Goal: Task Accomplishment & Management: Manage account settings

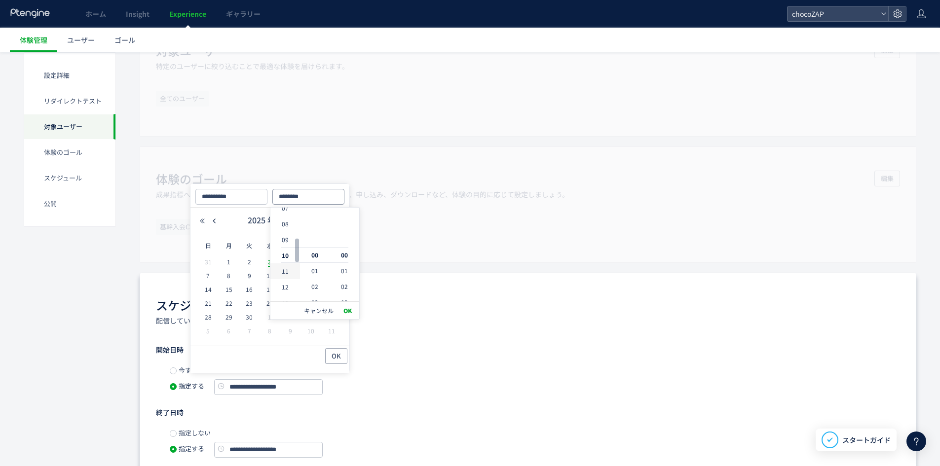
scroll to position [159, 0]
type input "********"
type input "**********"
type input "********"
type input "**********"
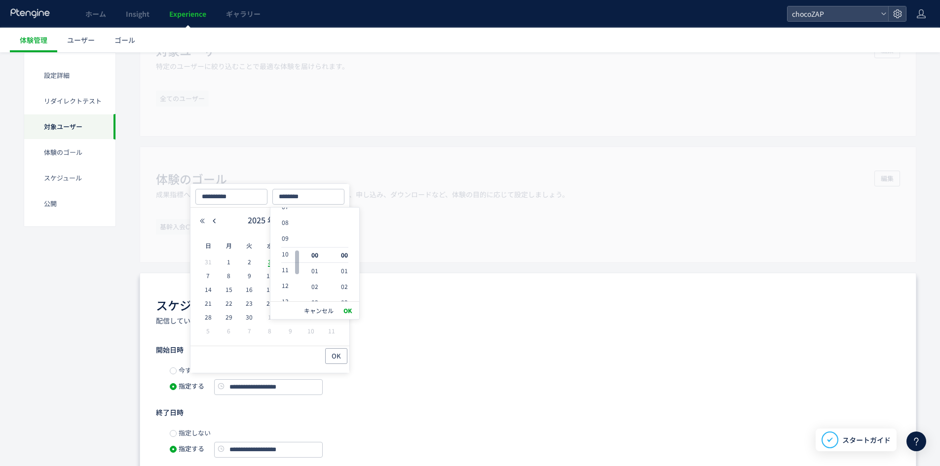
click at [287, 404] on li "20" at bounding box center [285, 412] width 30 height 16
type input "********"
type input "**********"
click at [285, 219] on li "18" at bounding box center [285, 224] width 30 height 16
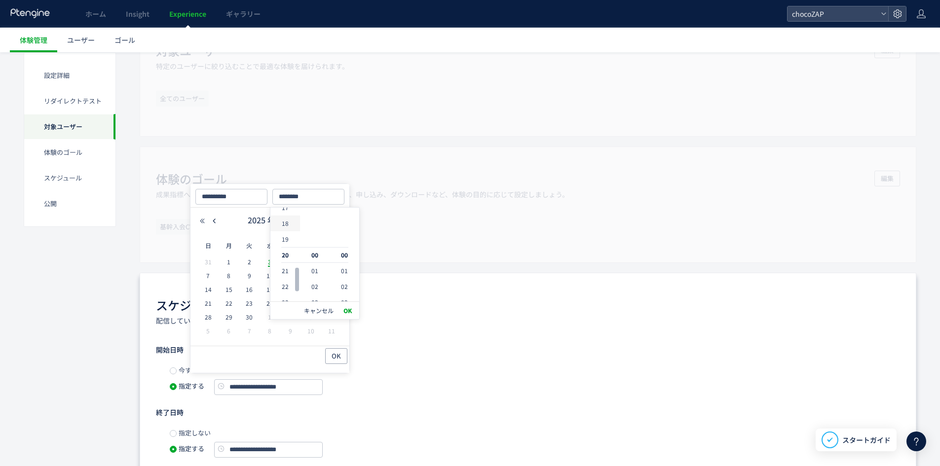
type input "********"
type input "**********"
click at [348, 308] on button "OK" at bounding box center [348, 311] width 14 height 14
click at [332, 355] on span "OK" at bounding box center [336, 356] width 9 height 16
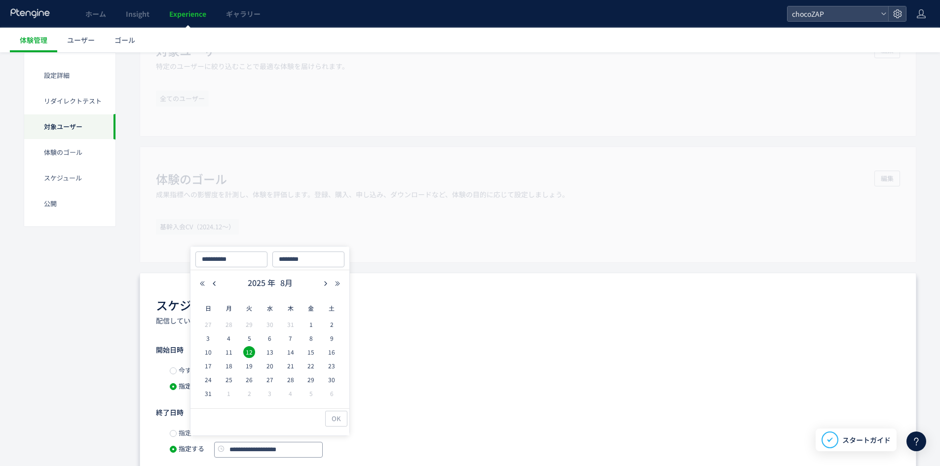
click at [260, 451] on input "**********" at bounding box center [268, 450] width 109 height 16
click at [319, 284] on div "2025 年 8月" at bounding box center [269, 283] width 147 height 15
click at [328, 282] on icon "button" at bounding box center [326, 284] width 6 height 6
click at [312, 341] on span "12" at bounding box center [311, 339] width 12 height 12
type input "**********"
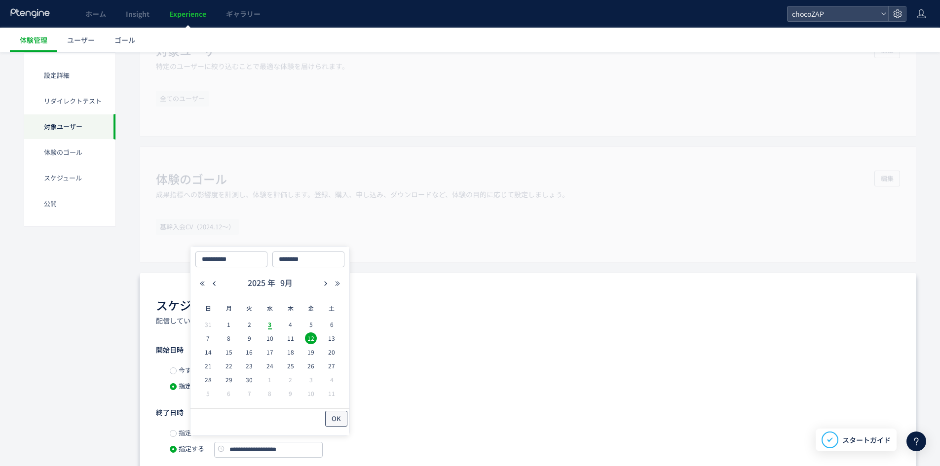
type input "**********"
click at [346, 424] on button "OK" at bounding box center [336, 419] width 22 height 16
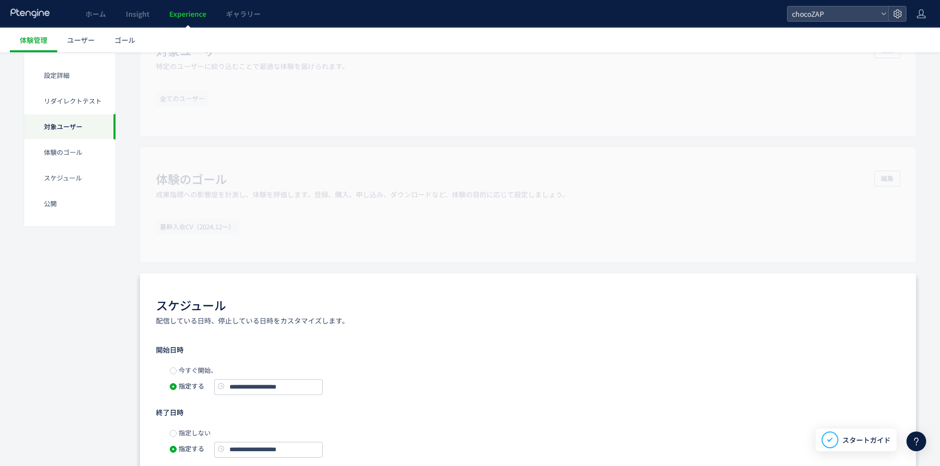
scroll to position [789, 0]
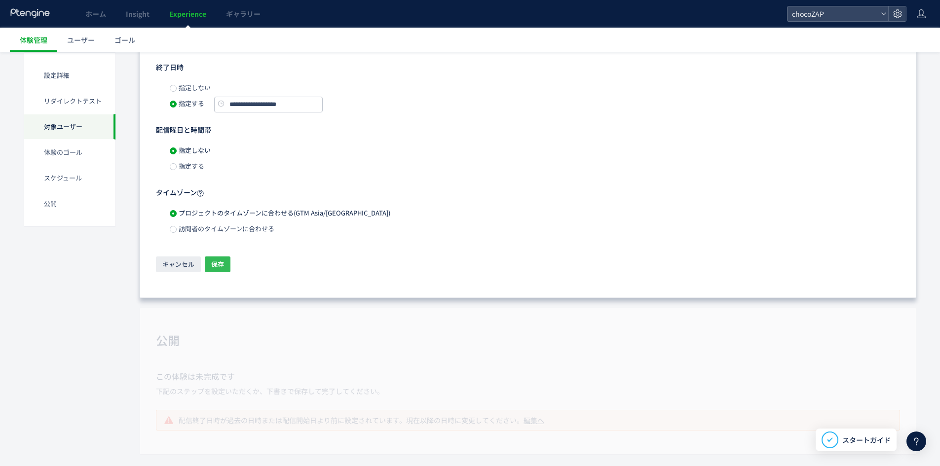
click at [211, 258] on span "保存" at bounding box center [217, 265] width 13 height 16
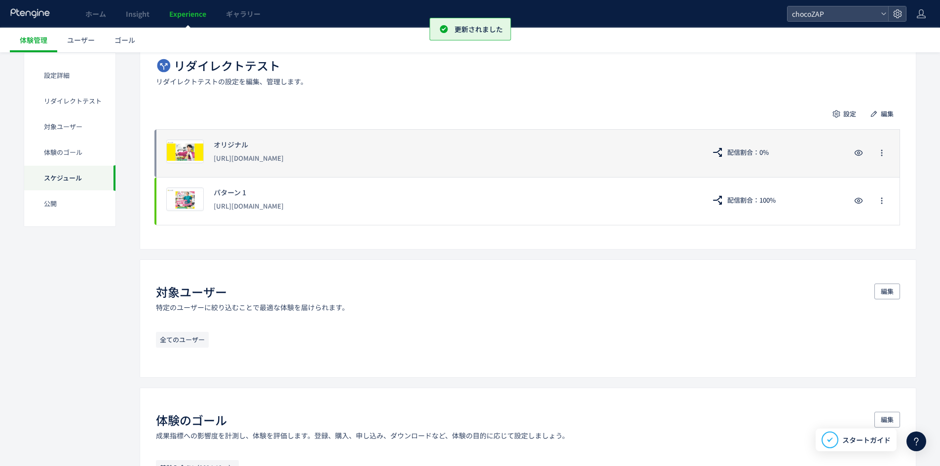
scroll to position [186, 0]
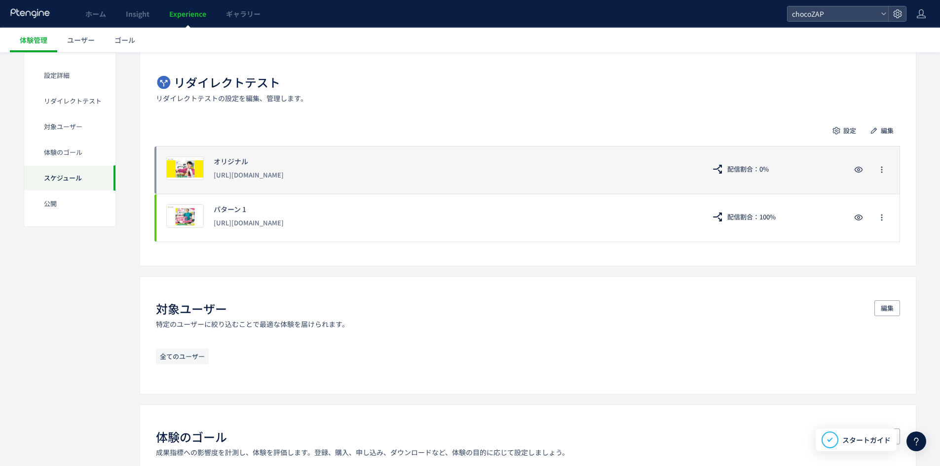
drag, startPoint x: 380, startPoint y: 172, endPoint x: 285, endPoint y: 177, distance: 95.8
click at [285, 177] on div "[URL][DOMAIN_NAME]" at bounding box center [454, 175] width 481 height 18
copy div "beginnertrial-01/google/c/"
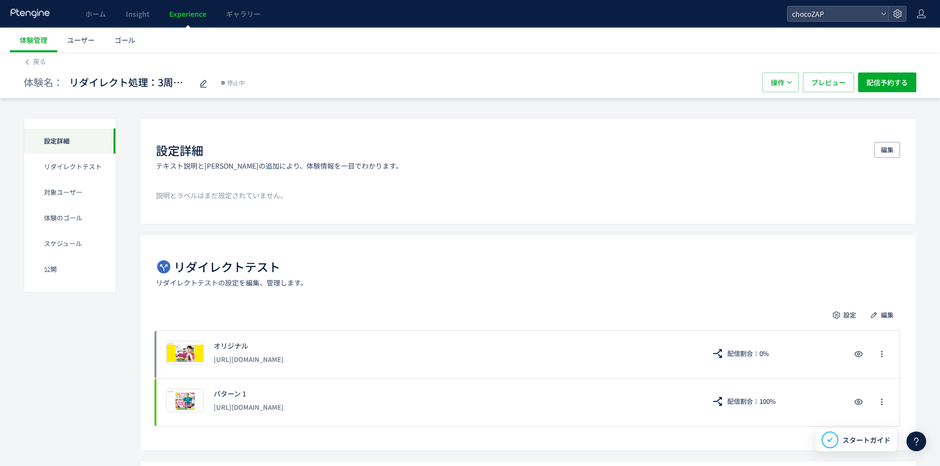
scroll to position [0, 0]
click at [209, 87] on div "体験名： リダイレクト処理：3周年祭（pilates-02→3rdannibersary-2)(copy) 停止中" at bounding box center [388, 84] width 729 height 20
click at [174, 83] on span "リダイレクト処理：3周年祭（pilates-02→3rdannibersary-2)(copy)" at bounding box center [130, 84] width 123 height 14
click at [159, 83] on input "**********" at bounding box center [130, 84] width 123 height 20
click at [157, 83] on input "**********" at bounding box center [130, 84] width 123 height 20
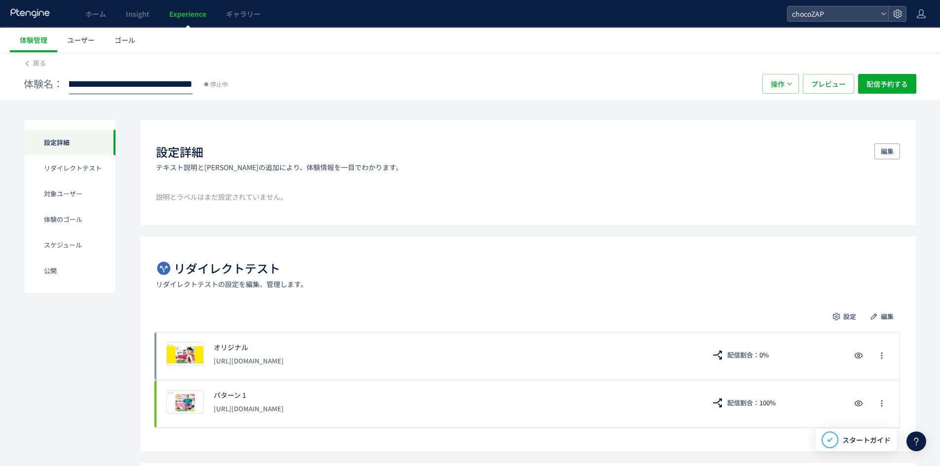
drag, startPoint x: 157, startPoint y: 83, endPoint x: 270, endPoint y: 87, distance: 113.1
click at [270, 87] on div "**********" at bounding box center [388, 84] width 729 height 20
type input "**********"
click at [900, 80] on span "配信予約する" at bounding box center [886, 84] width 41 height 20
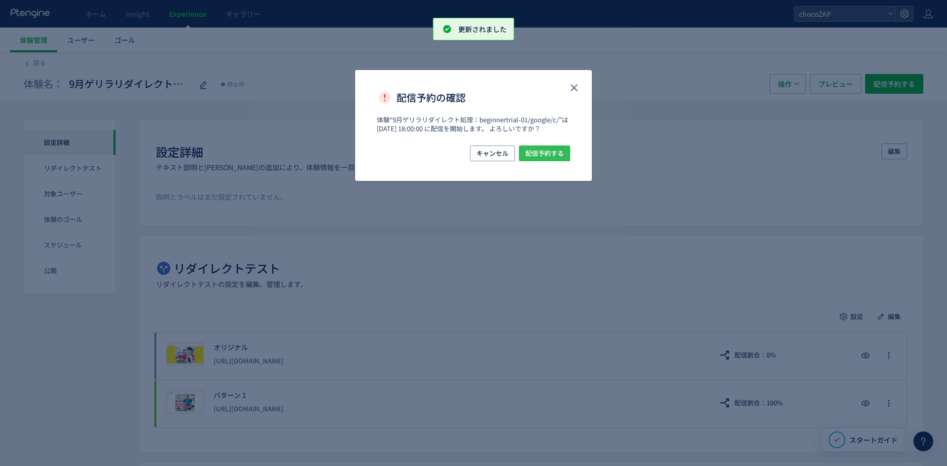
click at [548, 158] on span "配信予約する" at bounding box center [544, 154] width 38 height 16
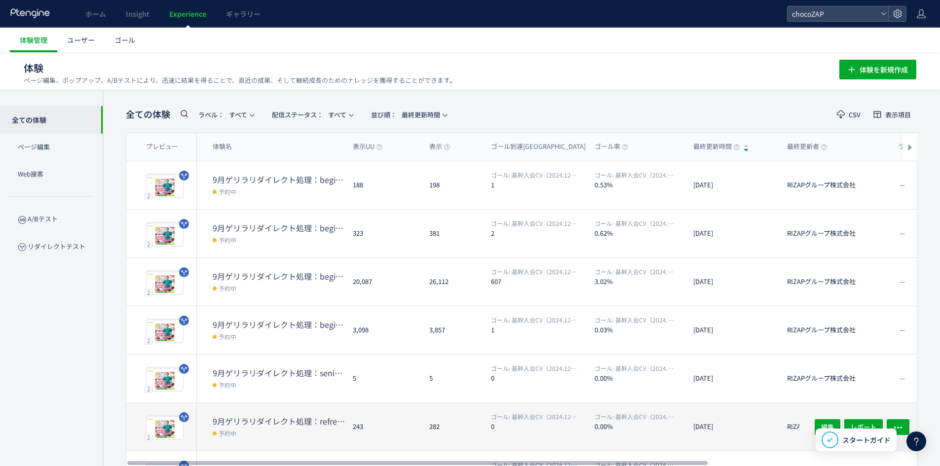
scroll to position [215, 0]
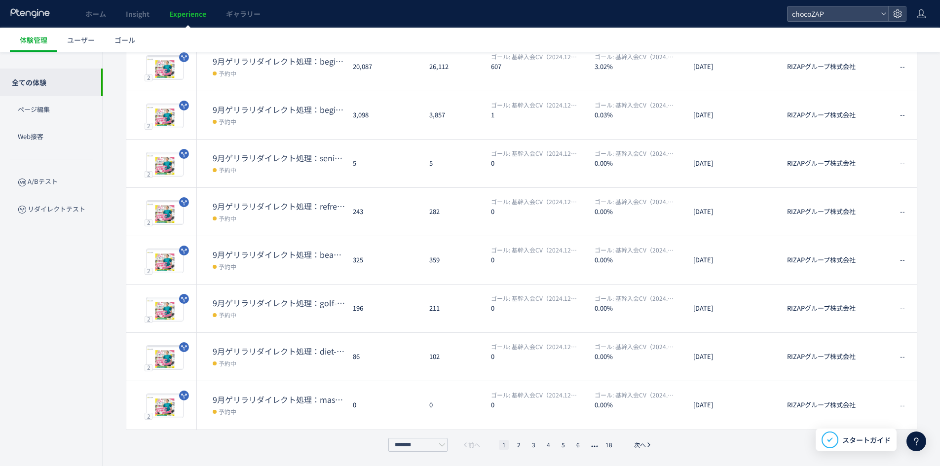
drag, startPoint x: 532, startPoint y: 443, endPoint x: 539, endPoint y: 443, distance: 6.4
click at [532, 443] on li "3" at bounding box center [533, 445] width 10 height 10
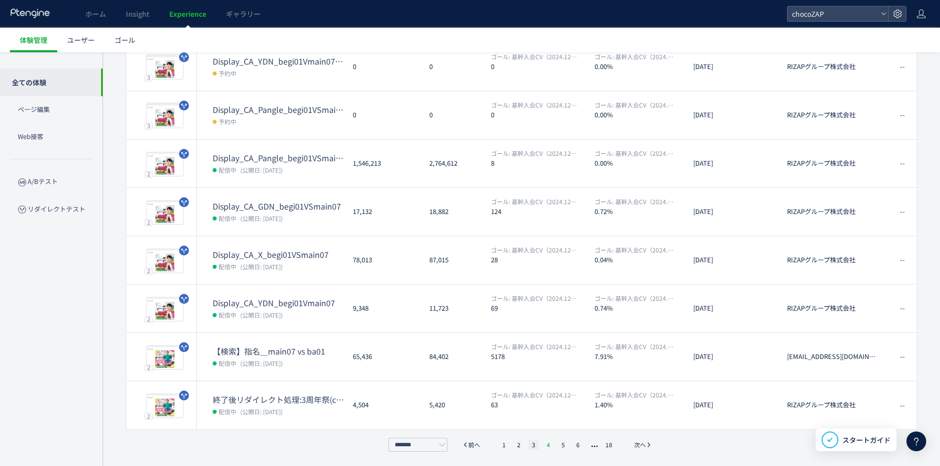
click at [544, 442] on li "4" at bounding box center [548, 445] width 10 height 10
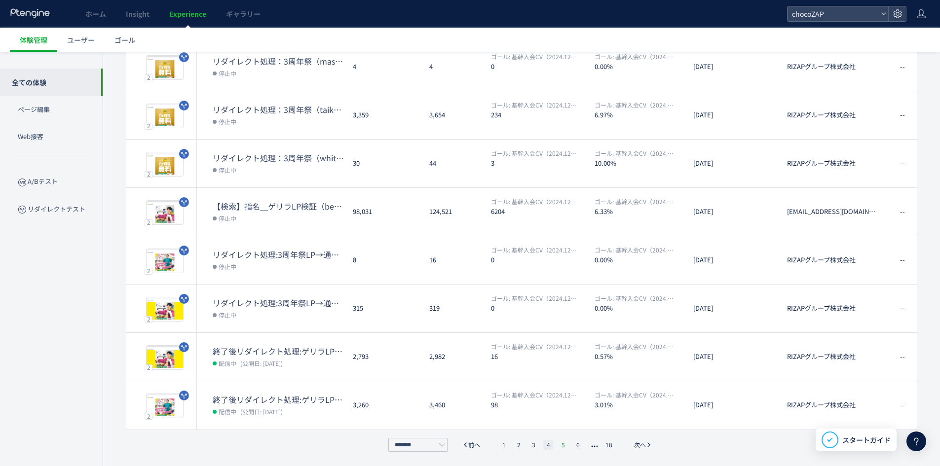
click at [563, 446] on li "5" at bounding box center [563, 445] width 10 height 10
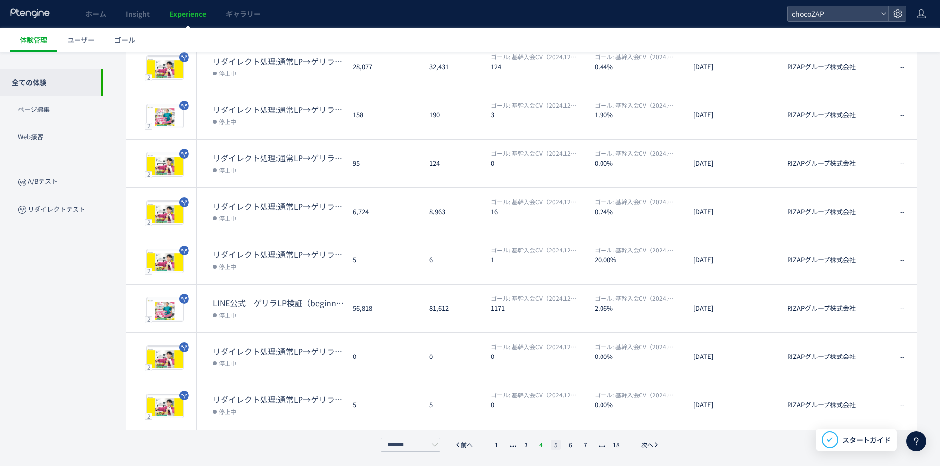
click at [545, 447] on li "4" at bounding box center [541, 445] width 10 height 10
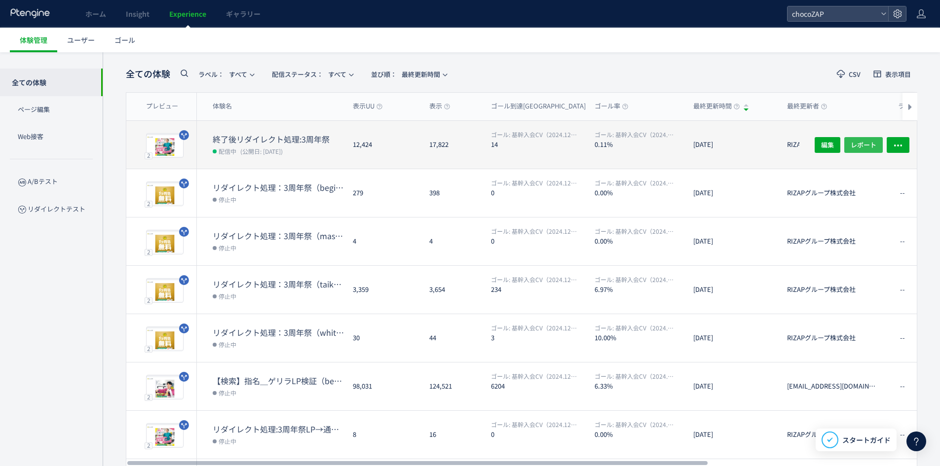
scroll to position [0, 0]
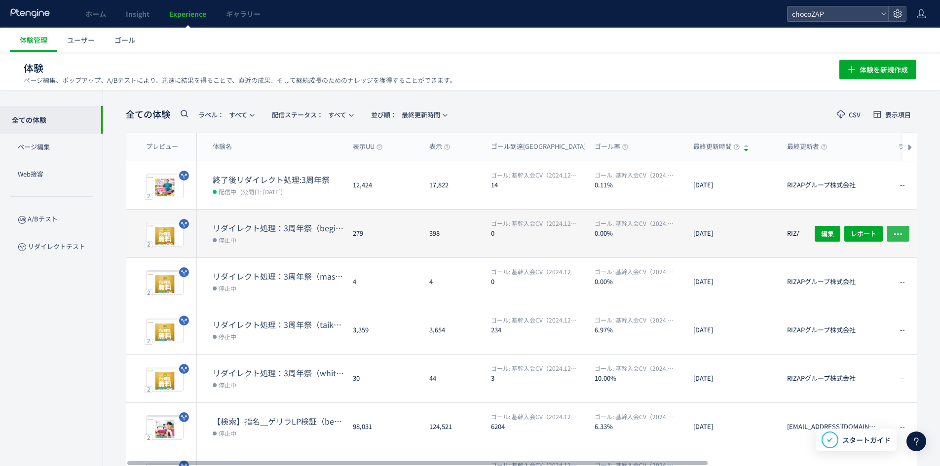
click at [907, 231] on button "button" at bounding box center [898, 233] width 23 height 16
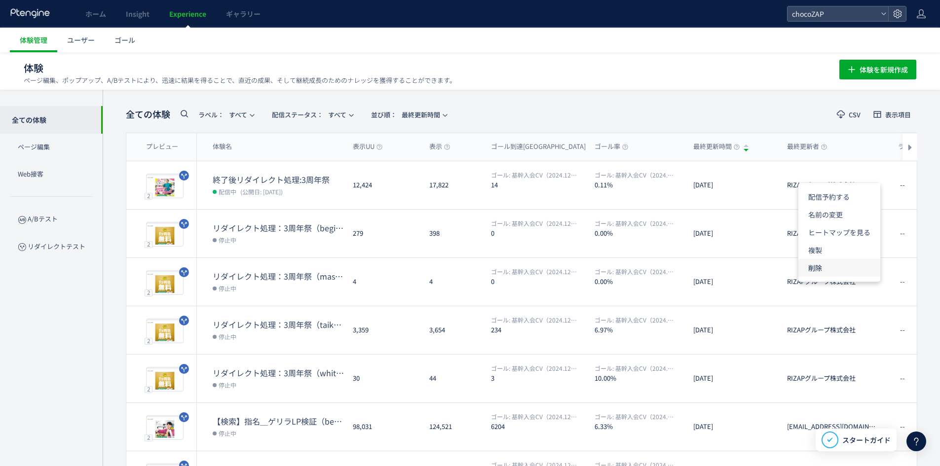
click at [828, 267] on li "削除" at bounding box center [839, 268] width 82 height 18
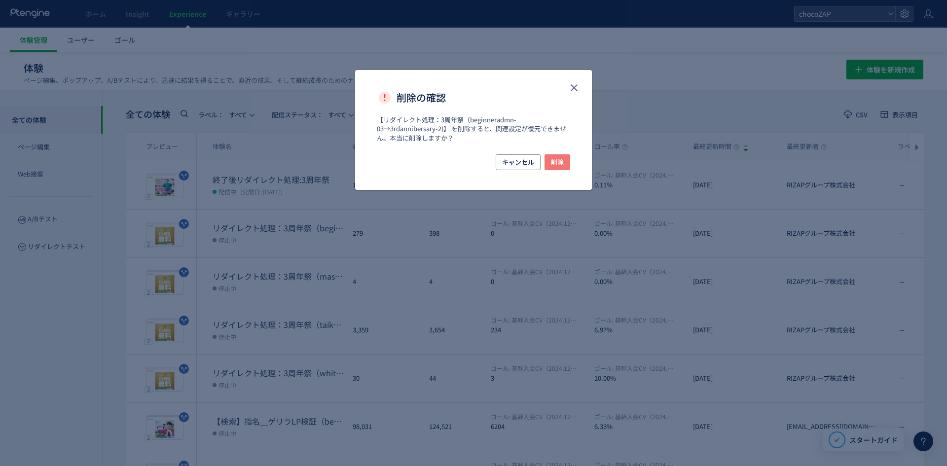
click at [554, 166] on span "削除" at bounding box center [557, 162] width 13 height 16
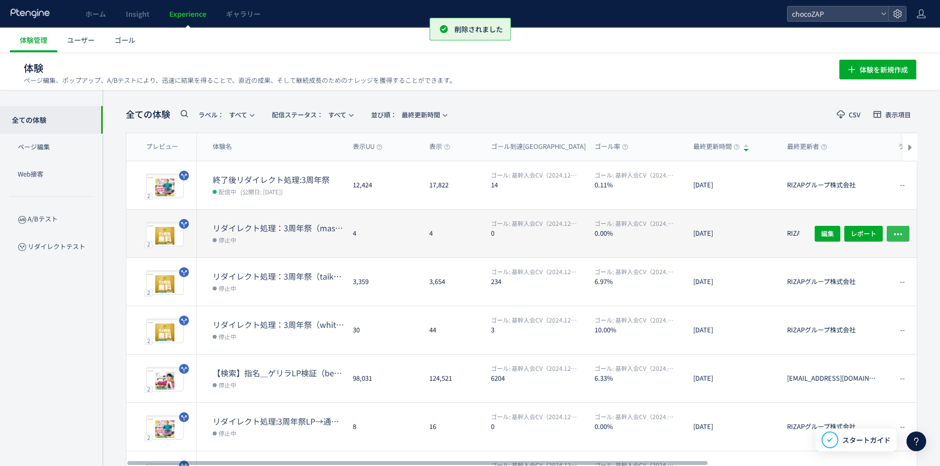
click at [899, 232] on icon "button" at bounding box center [898, 234] width 10 height 10
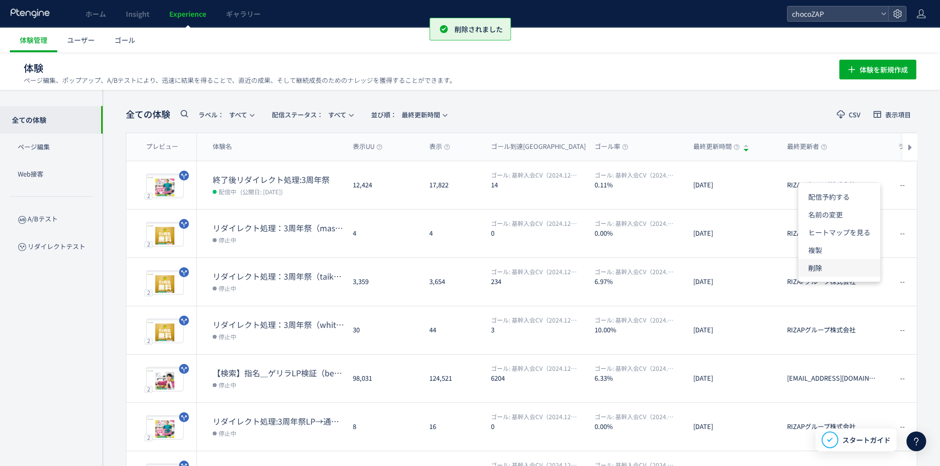
click at [815, 268] on li "削除" at bounding box center [839, 268] width 82 height 18
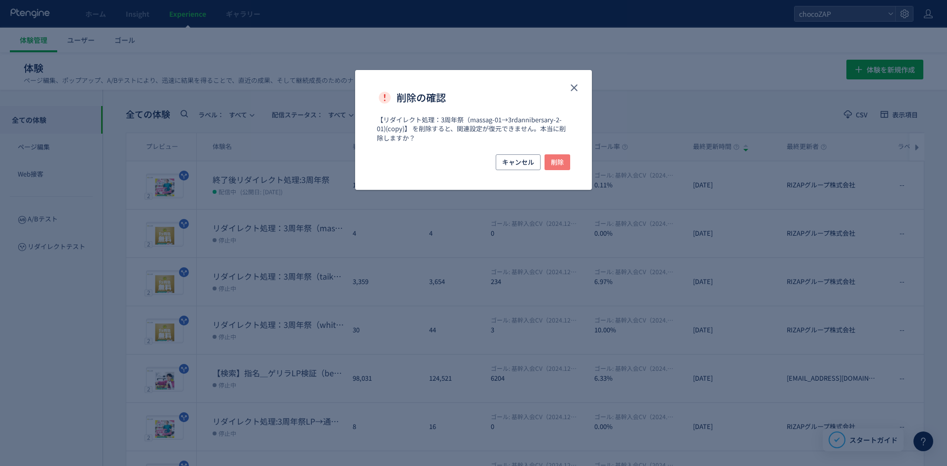
click at [563, 163] on span "削除" at bounding box center [557, 162] width 13 height 16
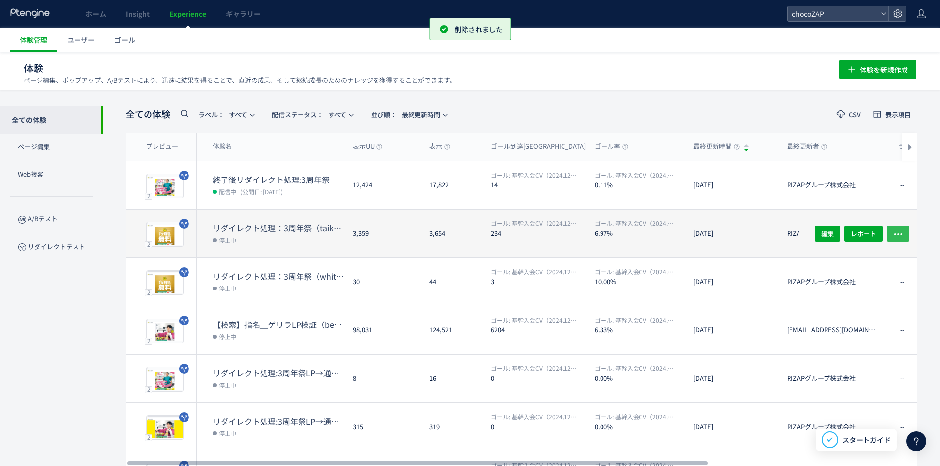
click at [909, 226] on button "button" at bounding box center [898, 233] width 23 height 16
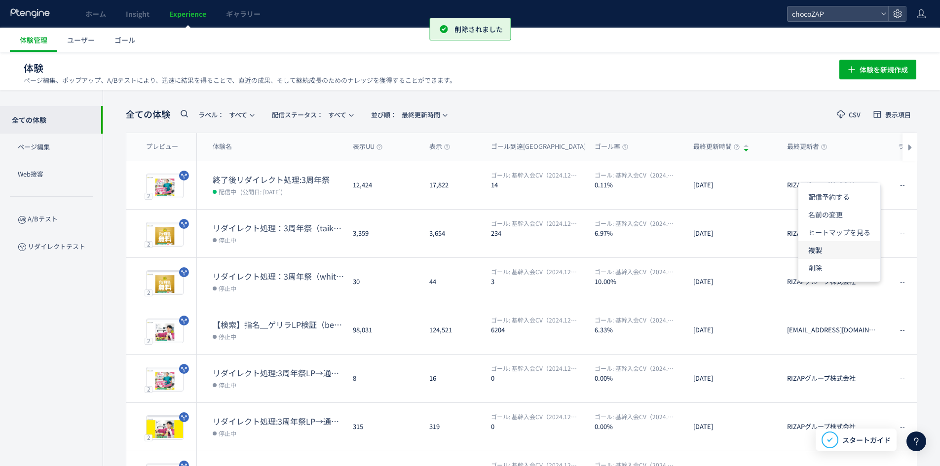
click at [830, 256] on li "複製" at bounding box center [839, 250] width 82 height 18
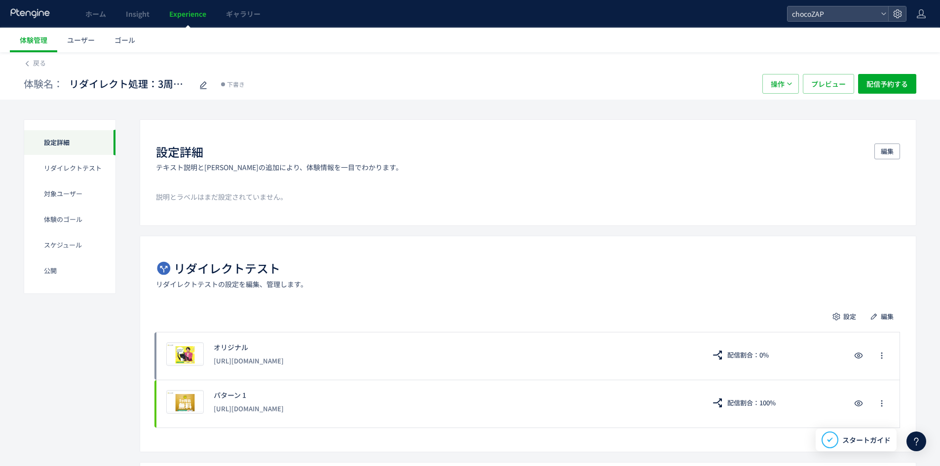
click at [46, 69] on div "体験名： リダイレクト処理：3周年祭（taikan-01→3rdannibersary-2-01)(copy) 下書き 操作 プレビュー 配信予約する" at bounding box center [470, 84] width 892 height 32
click at [43, 67] on span "戻る" at bounding box center [39, 62] width 13 height 9
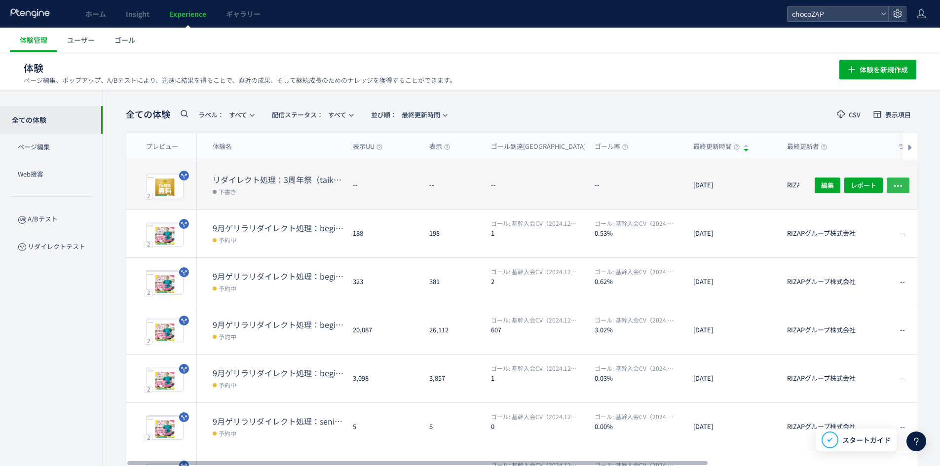
click at [900, 181] on icon "button" at bounding box center [898, 186] width 10 height 10
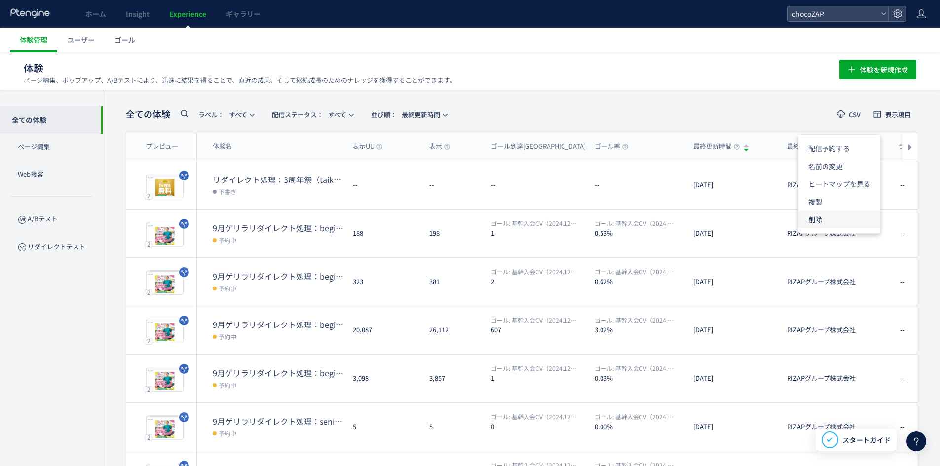
click at [823, 223] on li "削除" at bounding box center [839, 220] width 82 height 18
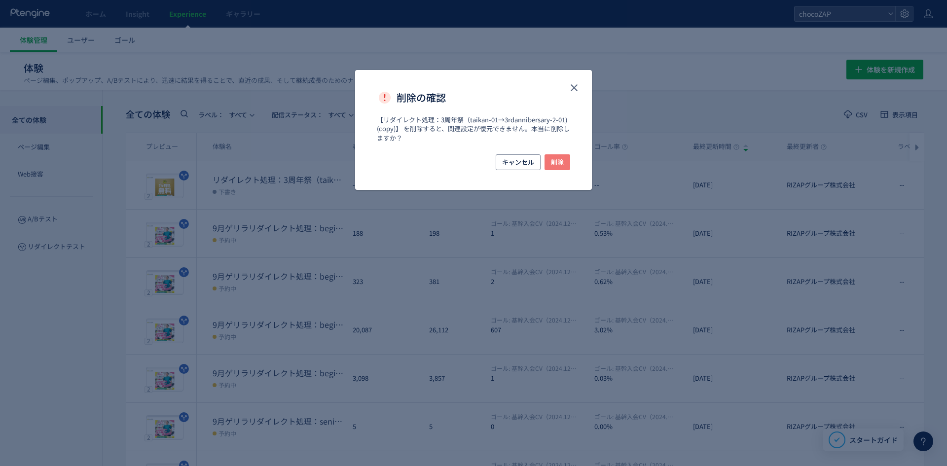
click at [567, 169] on button "削除" at bounding box center [558, 162] width 26 height 16
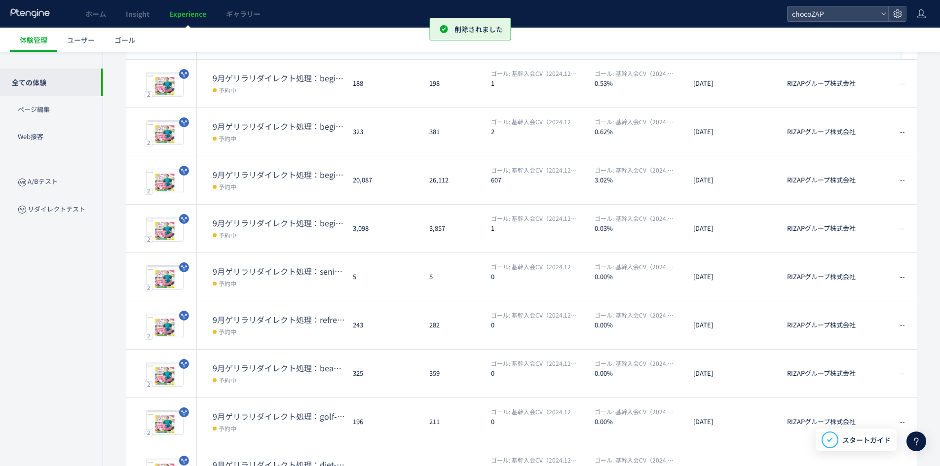
scroll to position [215, 0]
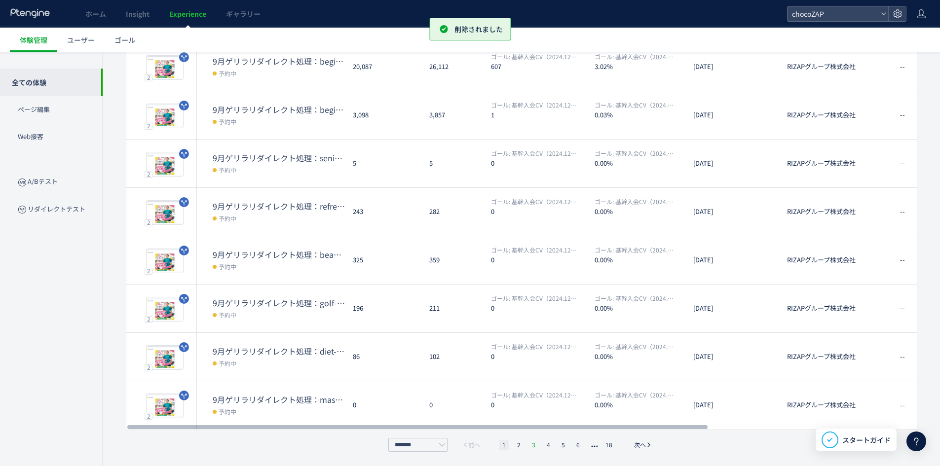
click at [531, 444] on li "3" at bounding box center [533, 445] width 10 height 10
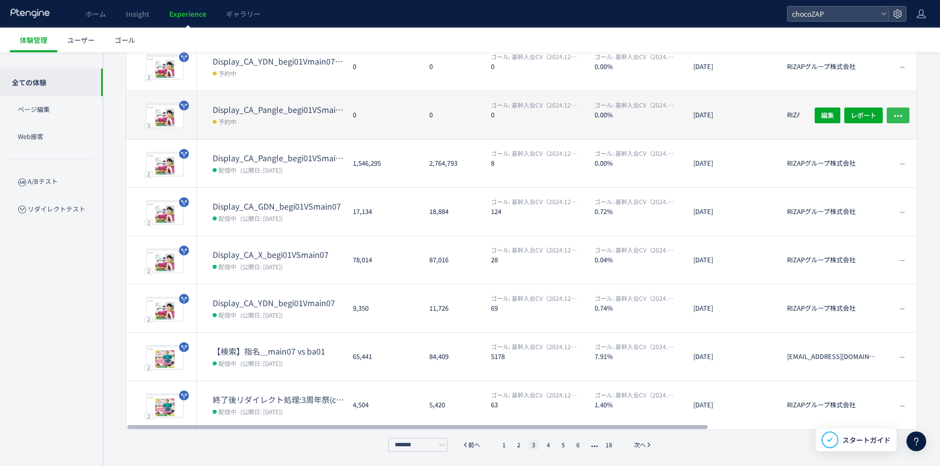
click at [899, 111] on icon "button" at bounding box center [898, 116] width 10 height 10
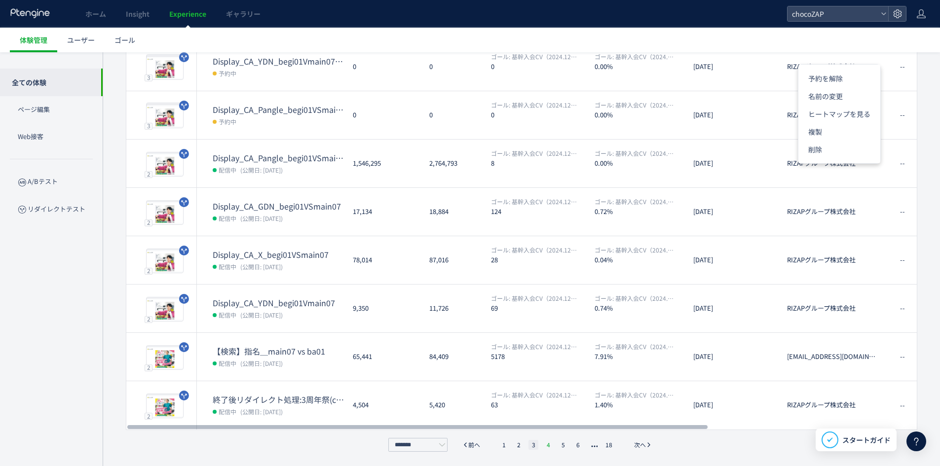
click at [547, 446] on li "4" at bounding box center [548, 445] width 10 height 10
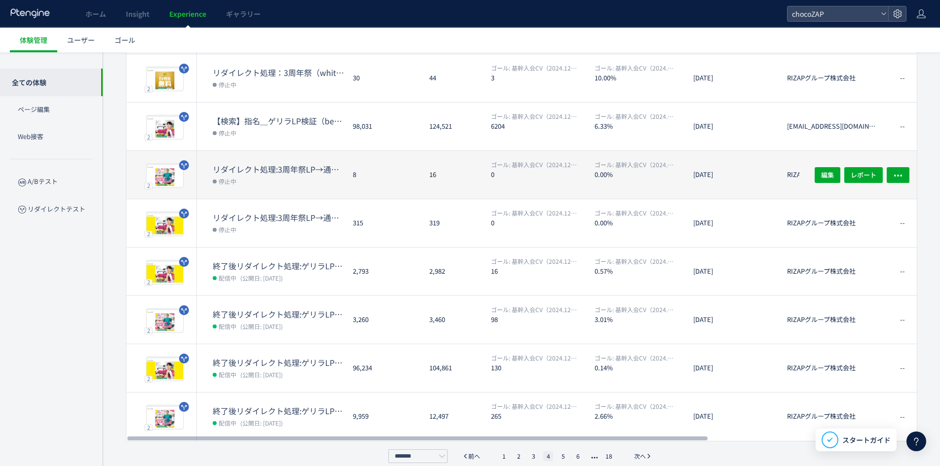
click at [742, 231] on div "2 プレビュー 終了後リダイレクト処理:3周年祭 配信中 (公開日: [DATE]) 12,424 17,822 ゴール: 基幹入会CV（2024.12～） …" at bounding box center [665, 199] width 1079 height 483
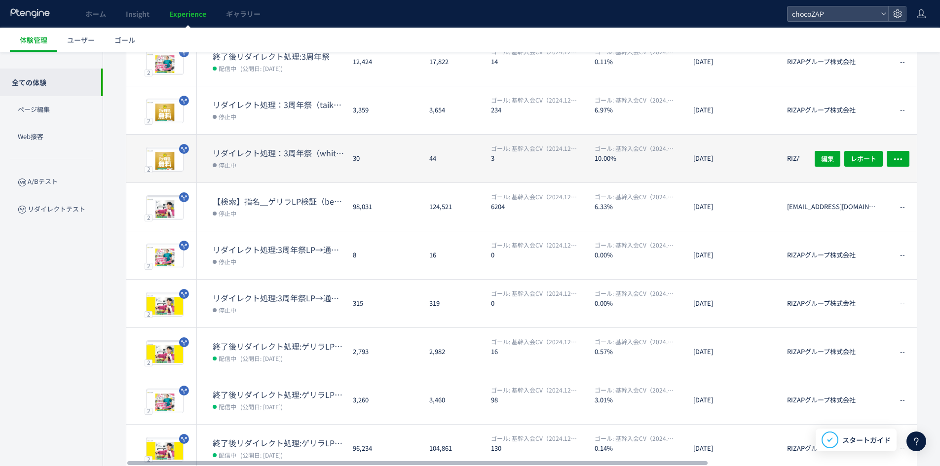
scroll to position [67, 0]
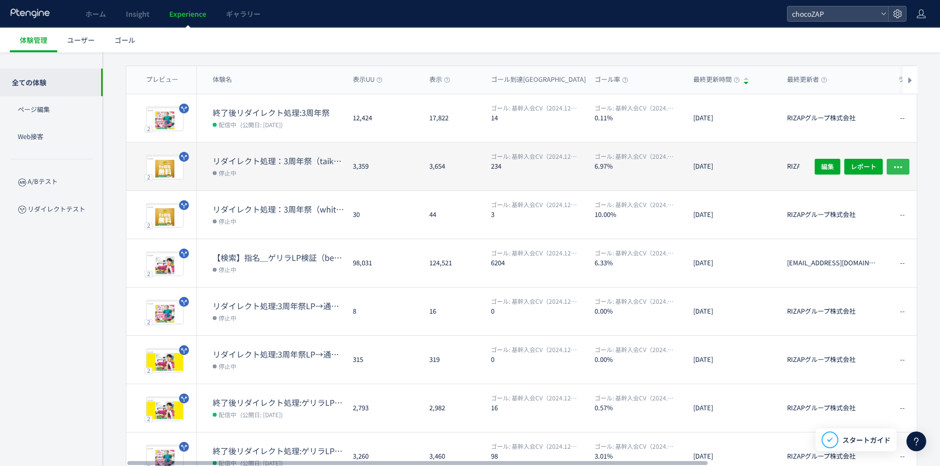
click at [907, 160] on button "button" at bounding box center [898, 166] width 23 height 16
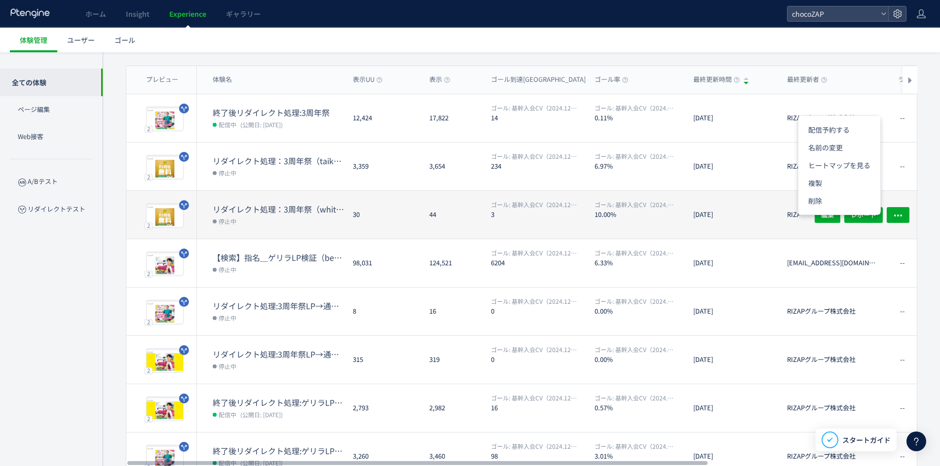
click at [893, 233] on div "編集 レポート" at bounding box center [858, 215] width 118 height 48
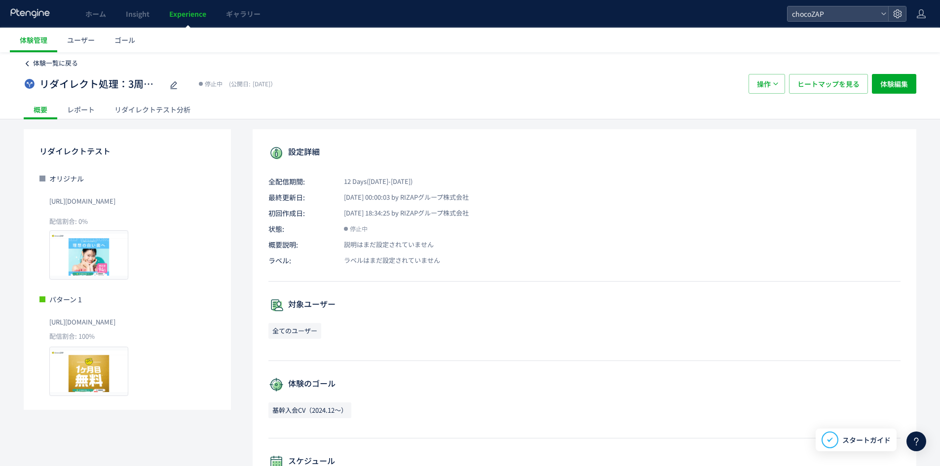
click at [51, 68] on div "リダイレクト処理：3周年祭（whitening-02→3rdanniersary-2) 停止中 (公開日: [DATE]） 操作 ヒートマップを見る 体験編集" at bounding box center [470, 84] width 892 height 32
click at [54, 65] on span "体験一覧に戻る" at bounding box center [55, 62] width 45 height 9
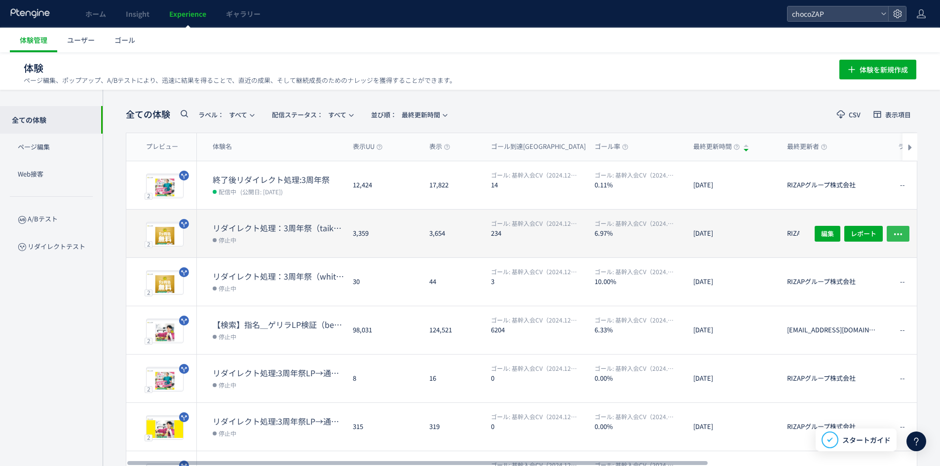
click at [890, 227] on button "button" at bounding box center [898, 233] width 23 height 16
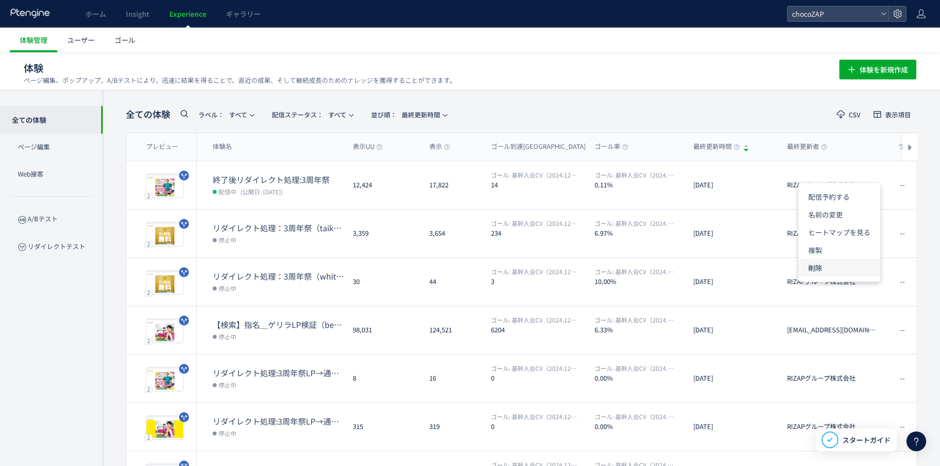
click at [823, 269] on li "削除" at bounding box center [839, 268] width 82 height 18
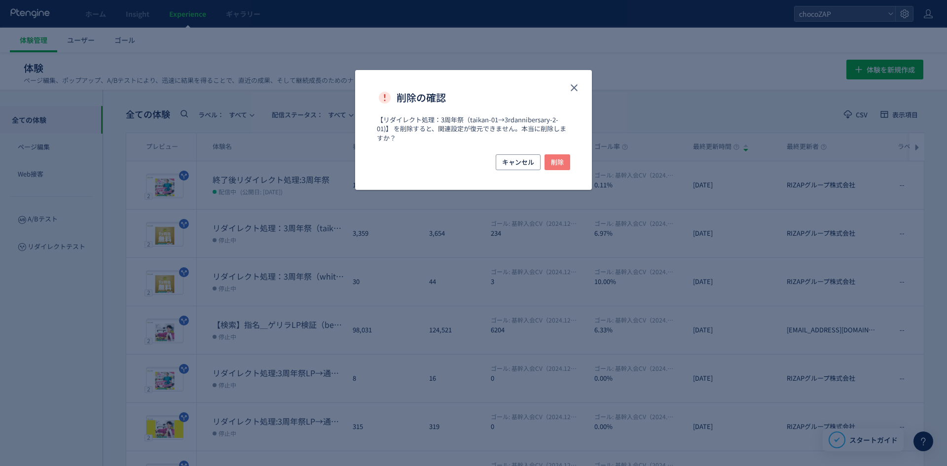
click at [550, 167] on button "削除" at bounding box center [558, 162] width 26 height 16
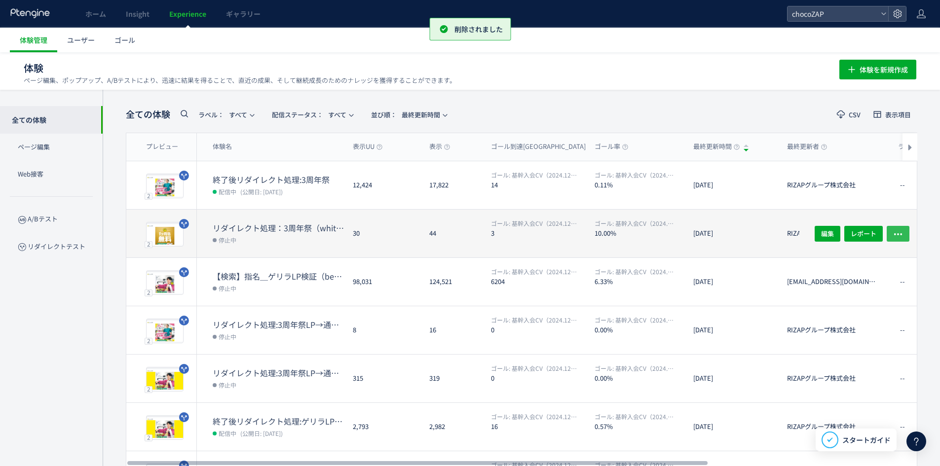
click at [896, 232] on icon "button" at bounding box center [898, 234] width 10 height 10
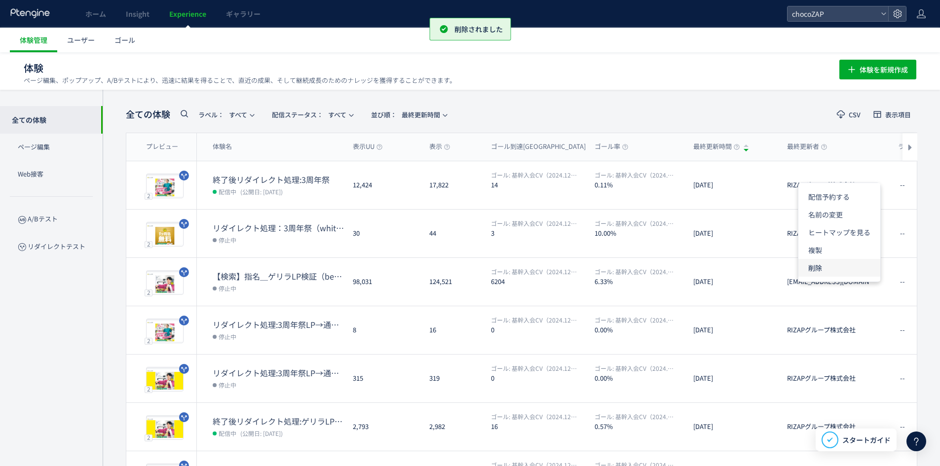
click at [809, 270] on li "削除" at bounding box center [839, 268] width 82 height 18
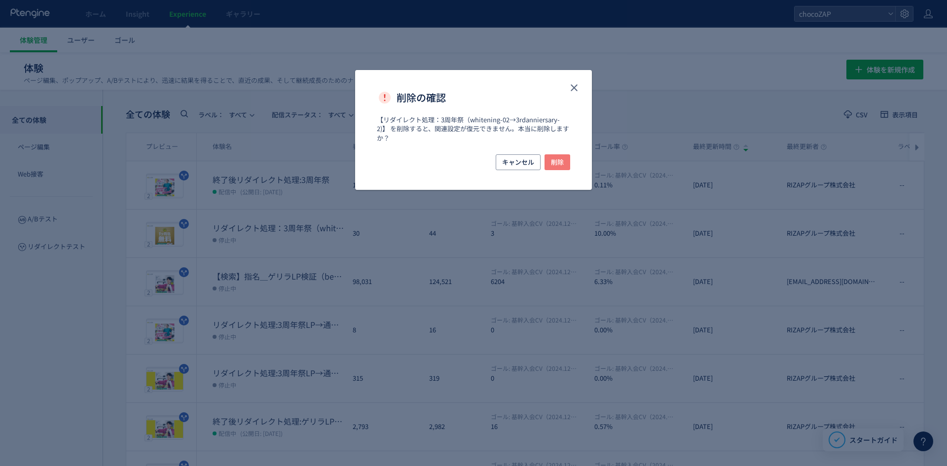
click at [557, 164] on span "削除" at bounding box center [557, 162] width 13 height 16
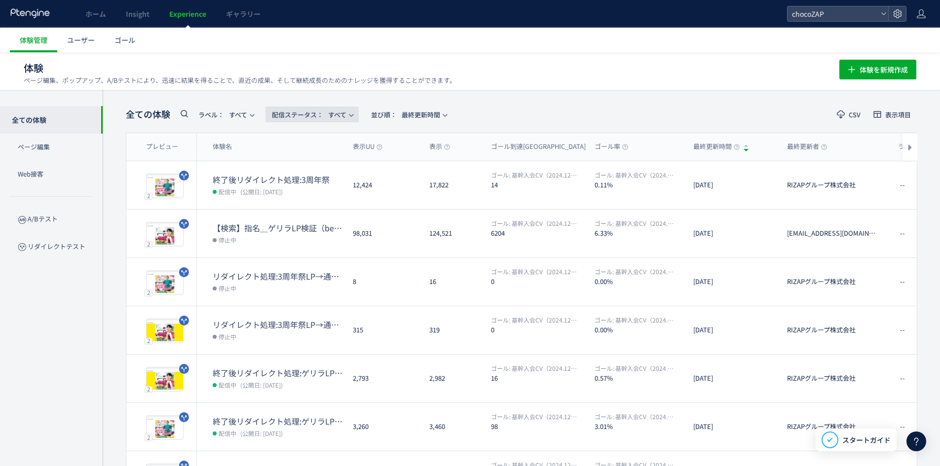
click at [354, 113] on icon "button" at bounding box center [351, 115] width 6 height 6
click at [313, 163] on li "配信中" at bounding box center [315, 160] width 40 height 18
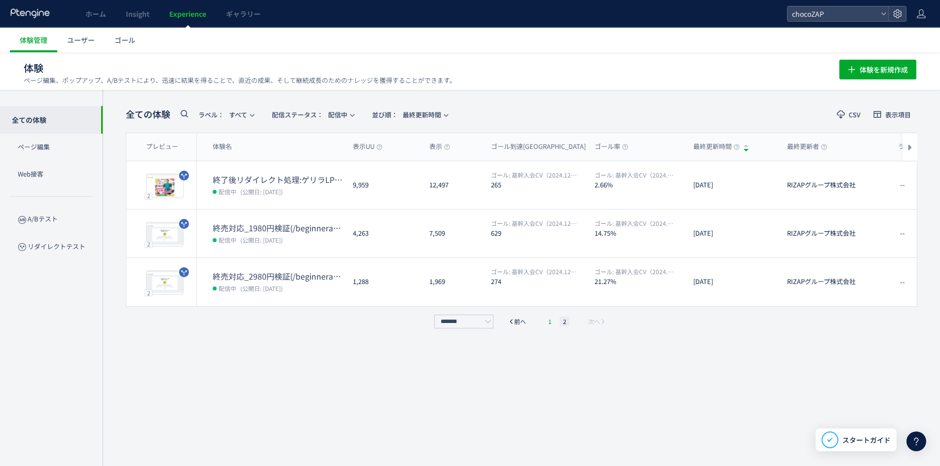
click at [552, 318] on li "1" at bounding box center [550, 322] width 10 height 10
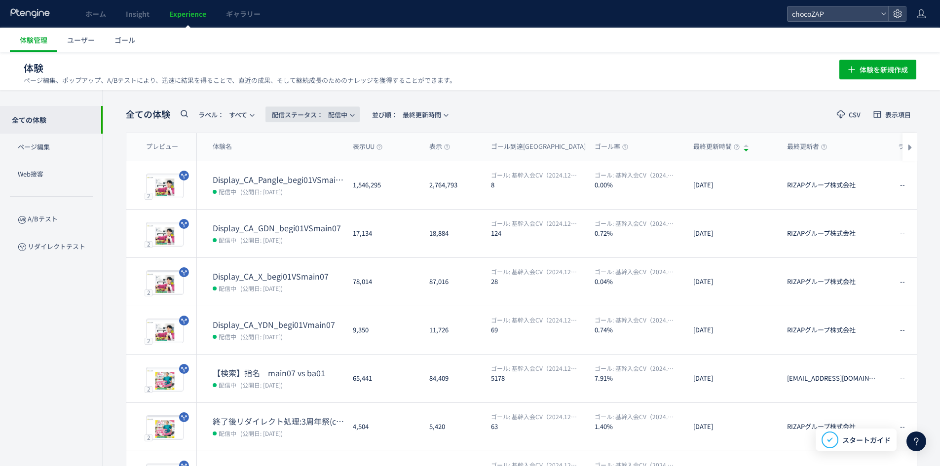
click at [345, 109] on span "配信ステータス​： 配信中" at bounding box center [309, 115] width 75 height 16
click at [317, 137] on li "すべて" at bounding box center [315, 142] width 40 height 18
